Goal: Download file/media

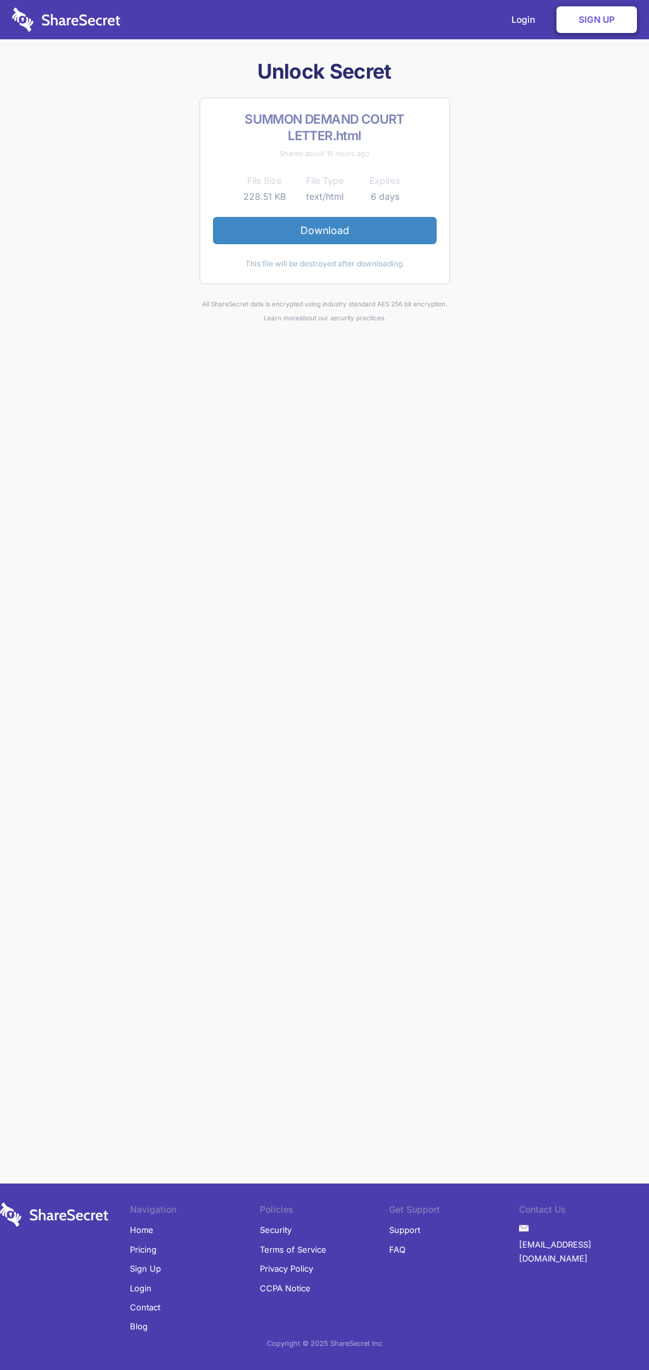
click at [325, 230] on link "Download" at bounding box center [325, 230] width 224 height 27
